Goal: Transaction & Acquisition: Purchase product/service

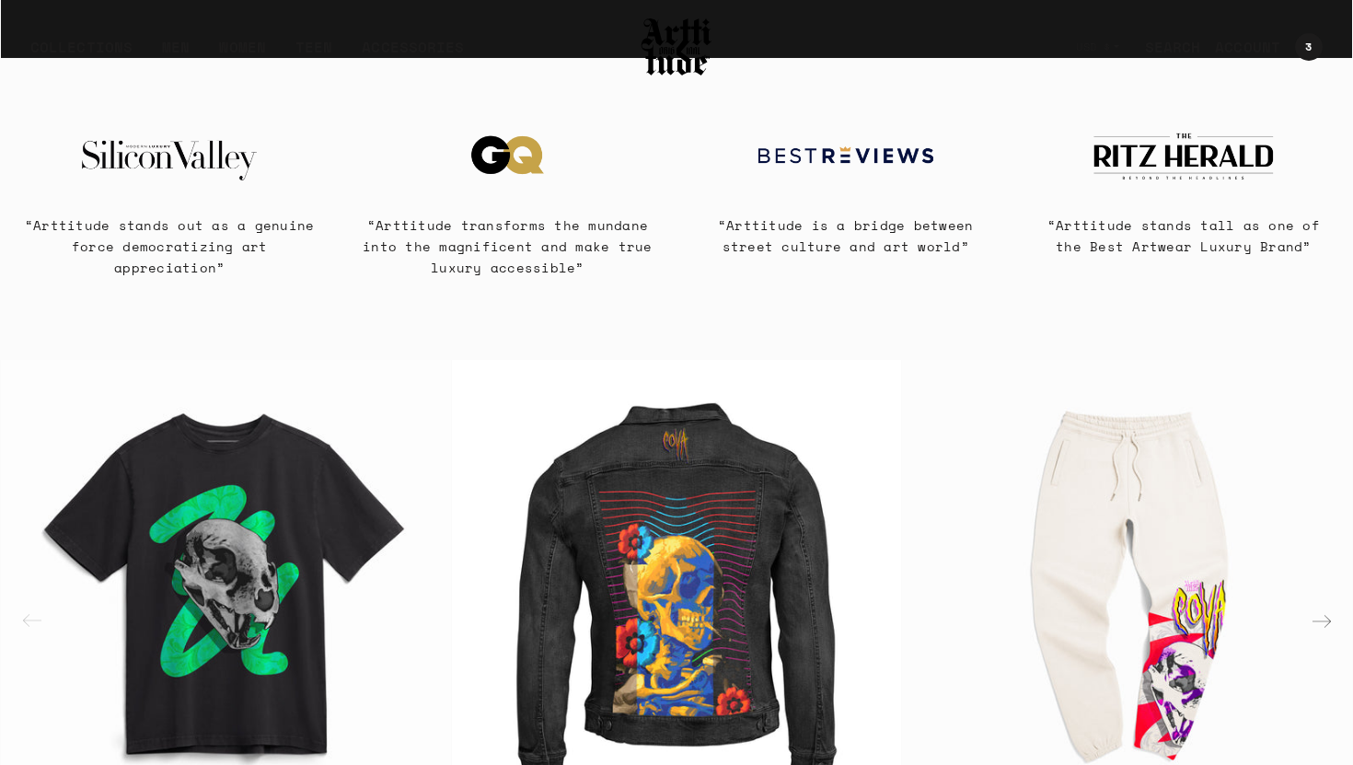
scroll to position [738, 0]
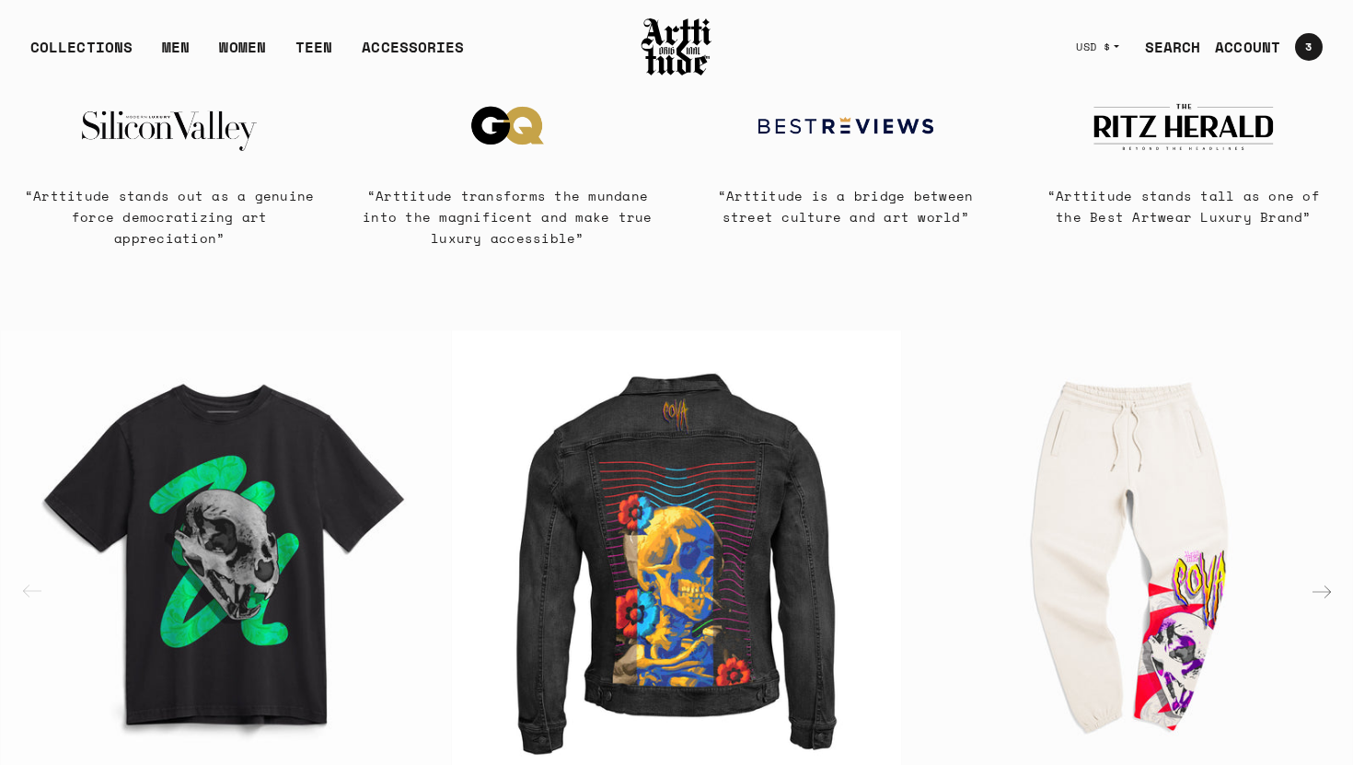
click at [1303, 47] on div "3 3 items" at bounding box center [1309, 47] width 28 height 28
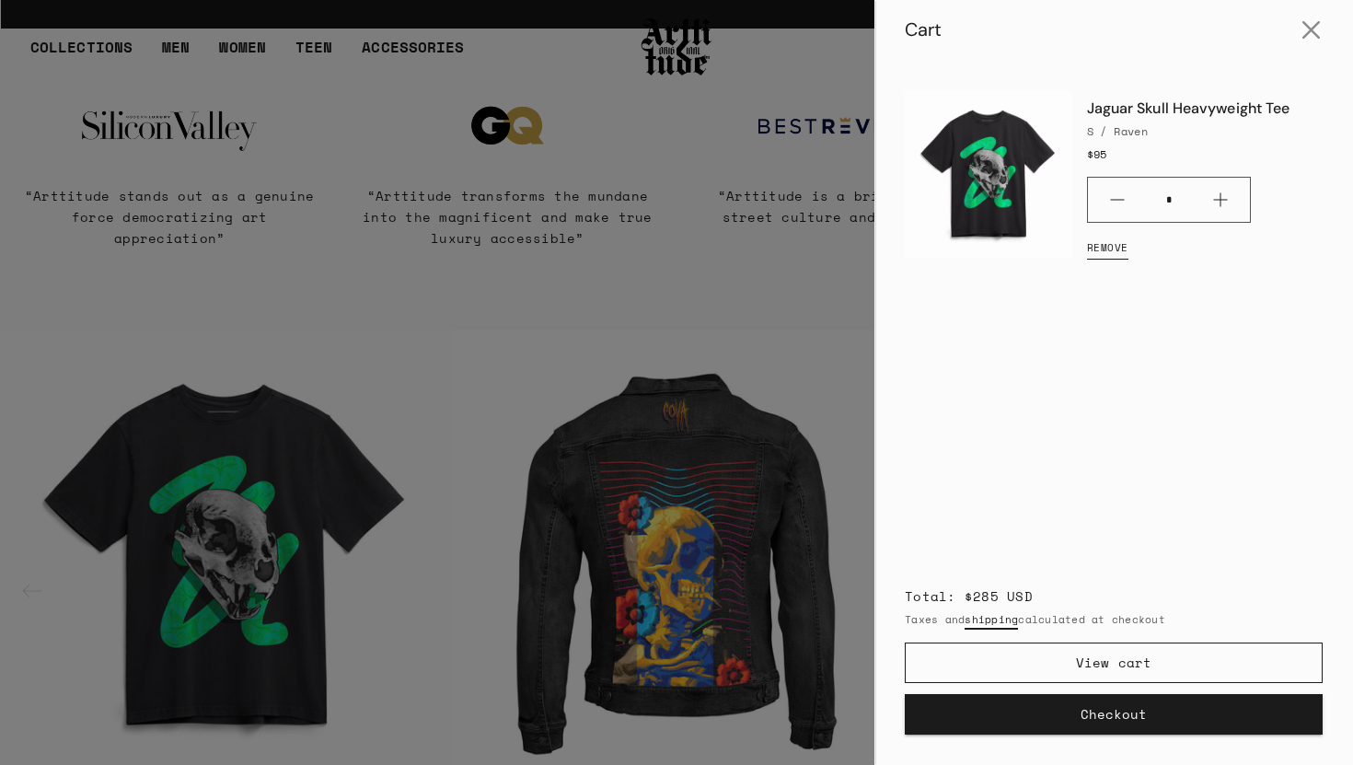
click at [1119, 719] on button "Checkout" at bounding box center [1113, 714] width 418 height 40
click at [1119, 201] on button "Minus" at bounding box center [1117, 200] width 59 height 44
click at [1115, 202] on button "Minus" at bounding box center [1117, 200] width 59 height 44
click at [1111, 712] on button "Checkout" at bounding box center [1113, 714] width 418 height 40
click at [1318, 29] on button "Close cart" at bounding box center [1311, 30] width 44 height 44
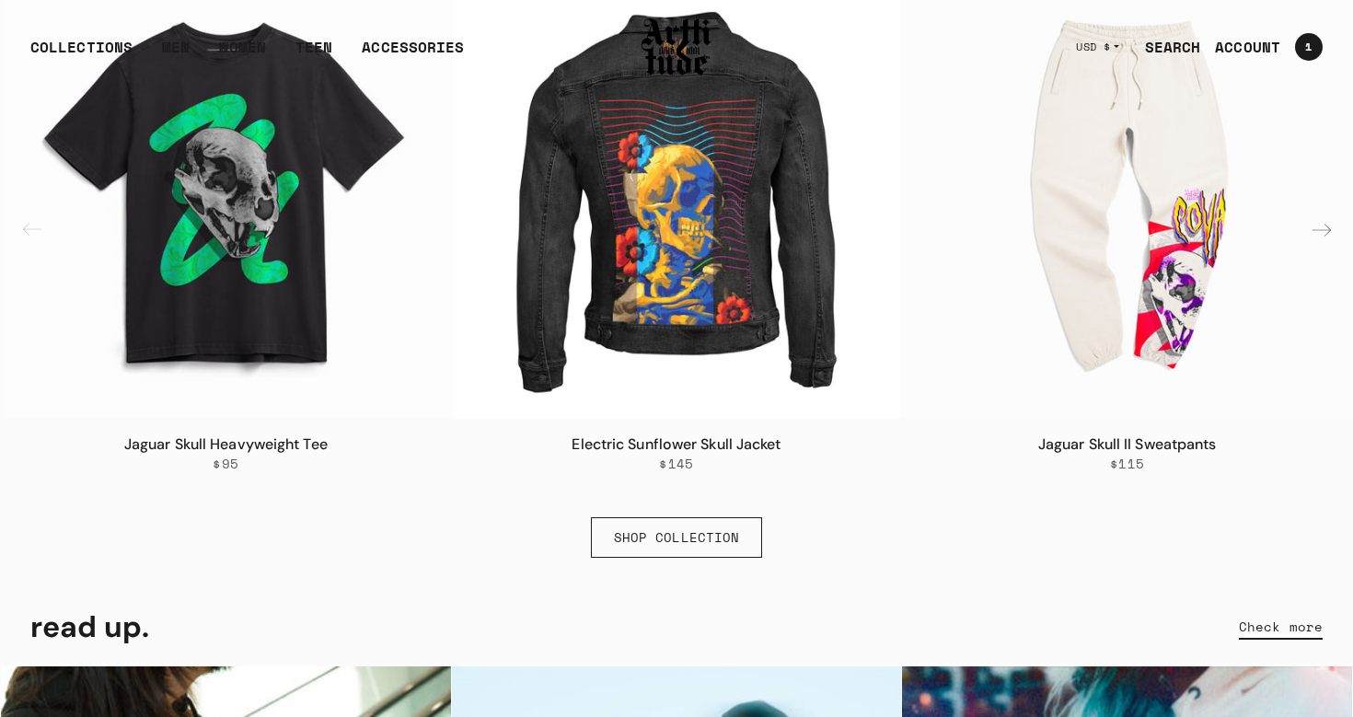
scroll to position [1090, 0]
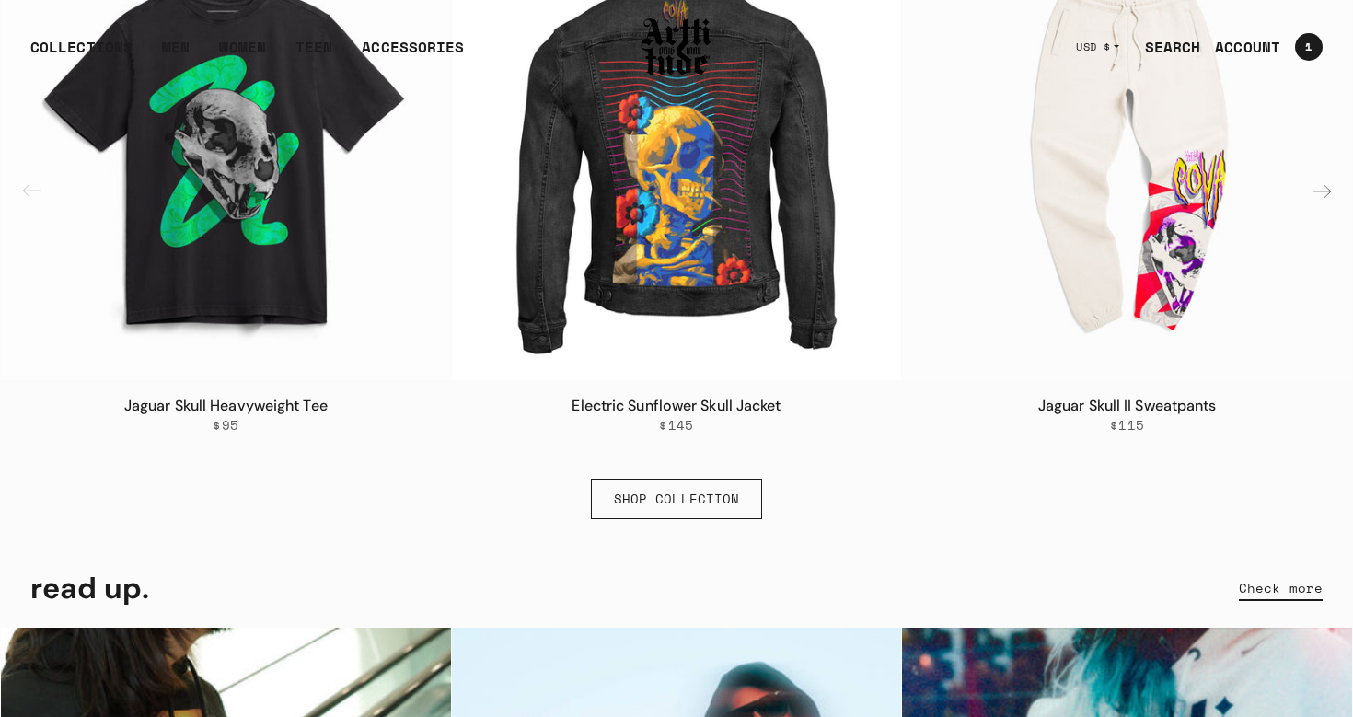
click at [271, 409] on link "Jaguar Skull Heavyweight Tee" at bounding box center [225, 405] width 203 height 19
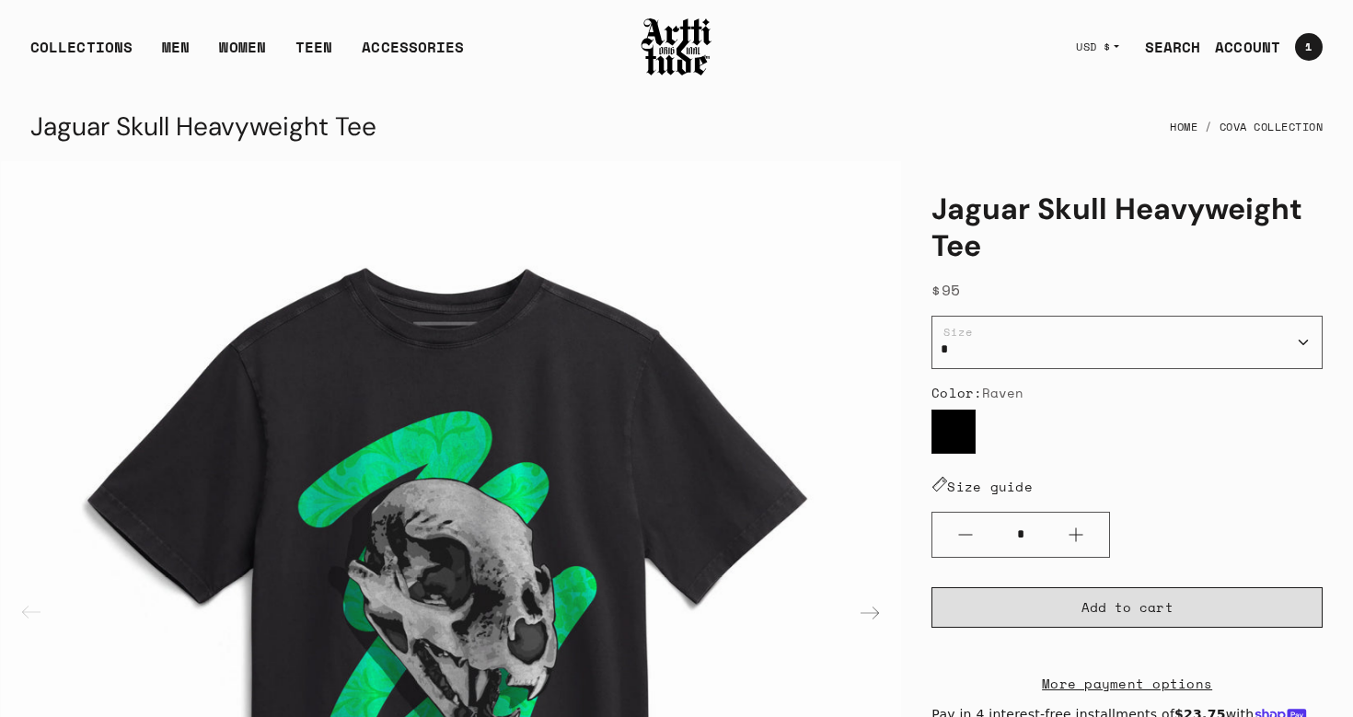
click at [1074, 598] on button "Add to cart" at bounding box center [1126, 607] width 391 height 40
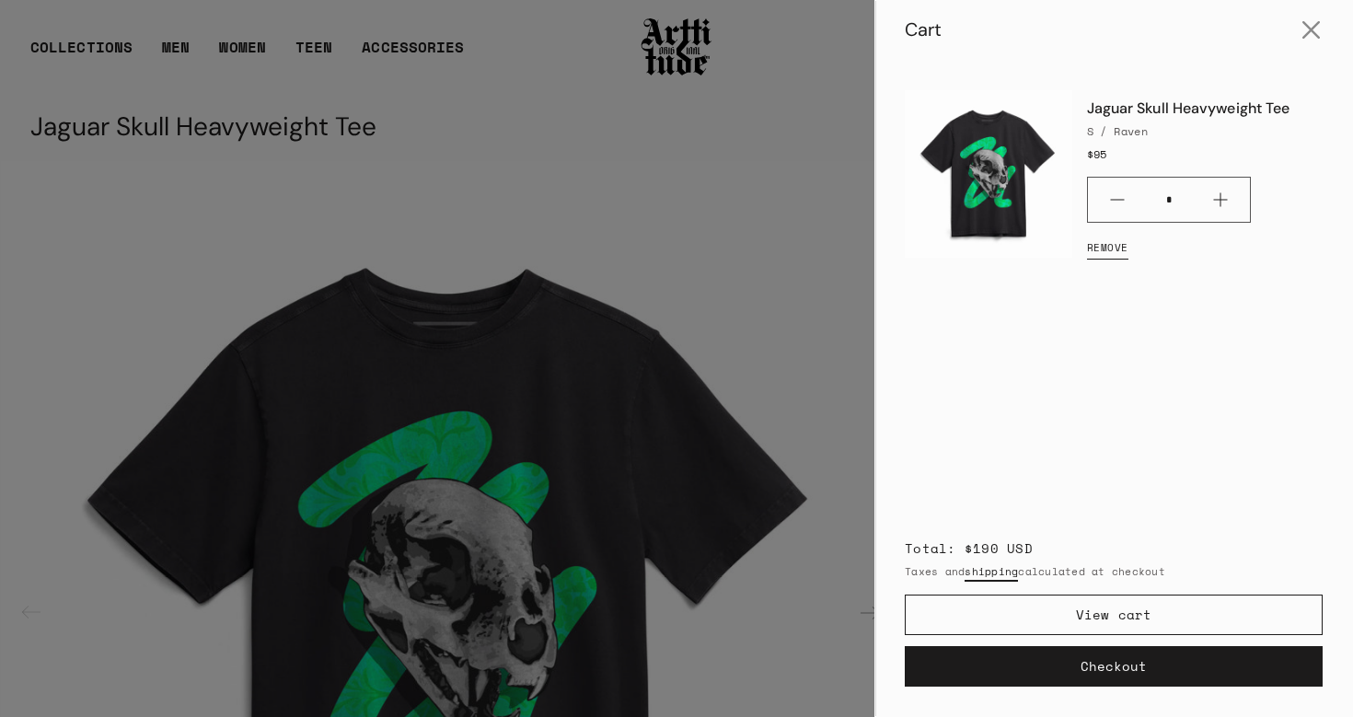
click at [1113, 204] on button "Minus" at bounding box center [1117, 200] width 59 height 44
click at [1118, 669] on button "Checkout" at bounding box center [1113, 666] width 418 height 40
drag, startPoint x: 1110, startPoint y: 156, endPoint x: 1090, endPoint y: 158, distance: 19.4
click at [1090, 158] on div "$95" at bounding box center [1205, 154] width 236 height 16
